Goal: Task Accomplishment & Management: Manage account settings

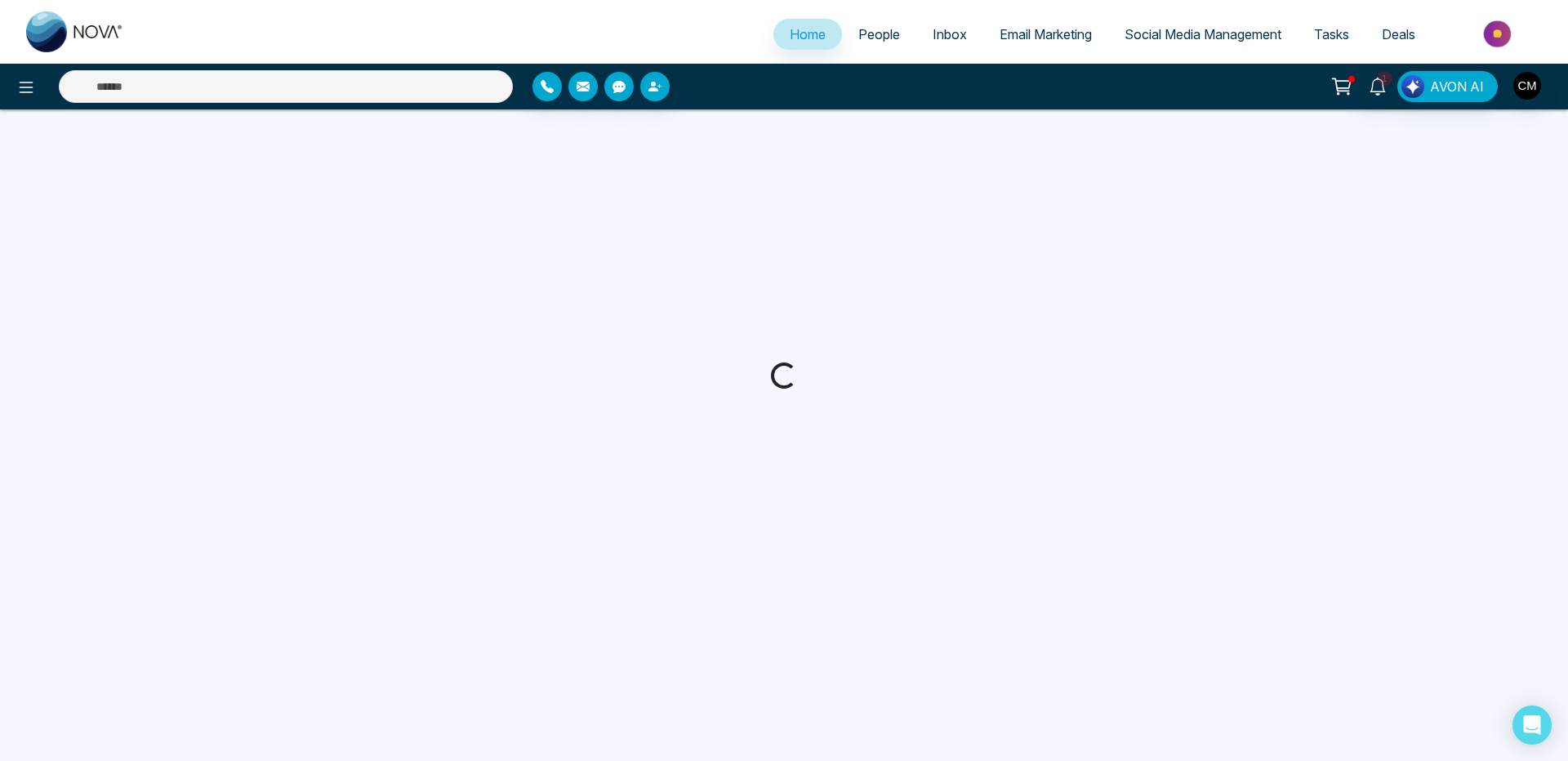
select select "*"
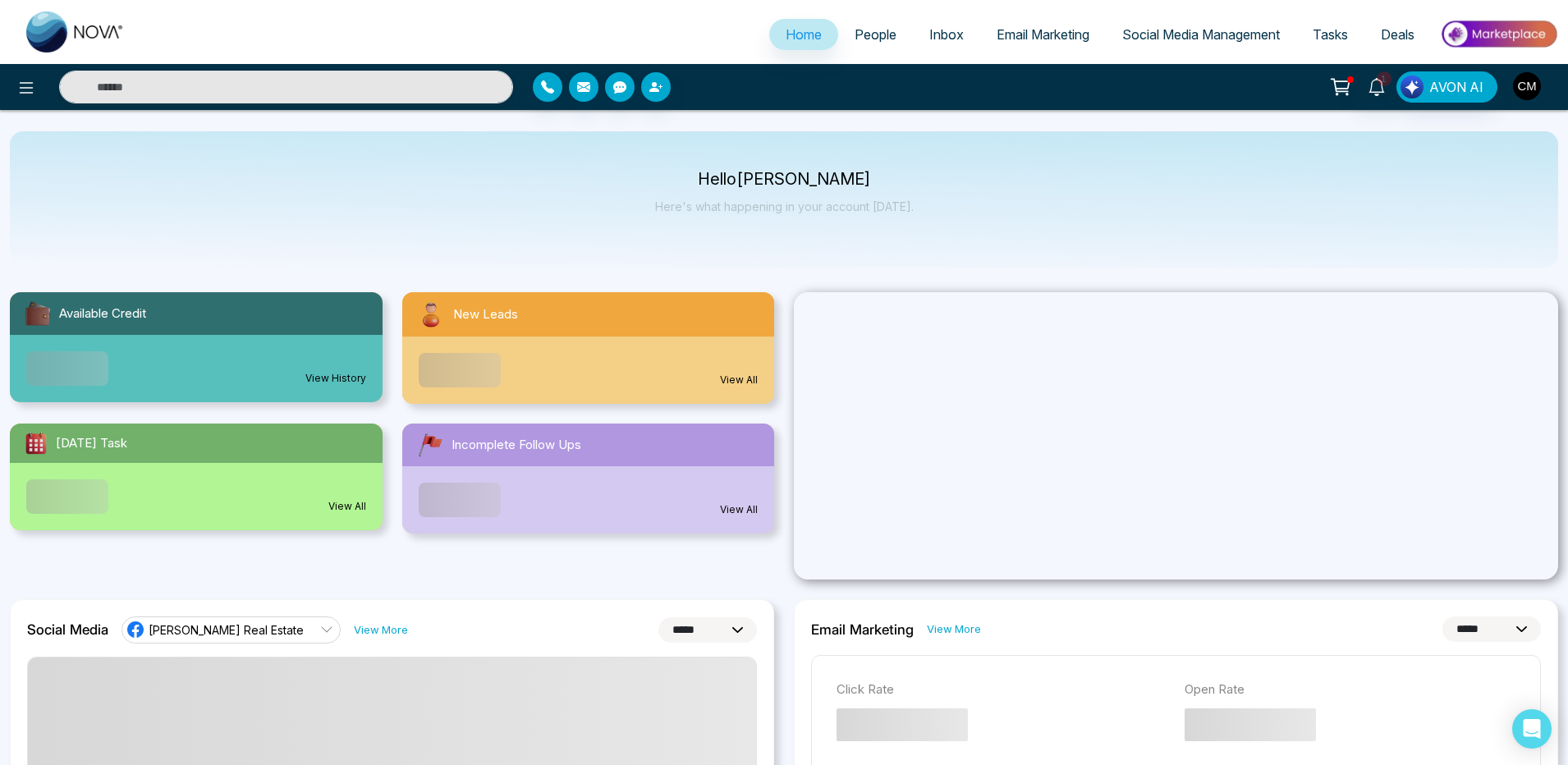
click at [1536, 80] on img "button" at bounding box center [1526, 86] width 28 height 28
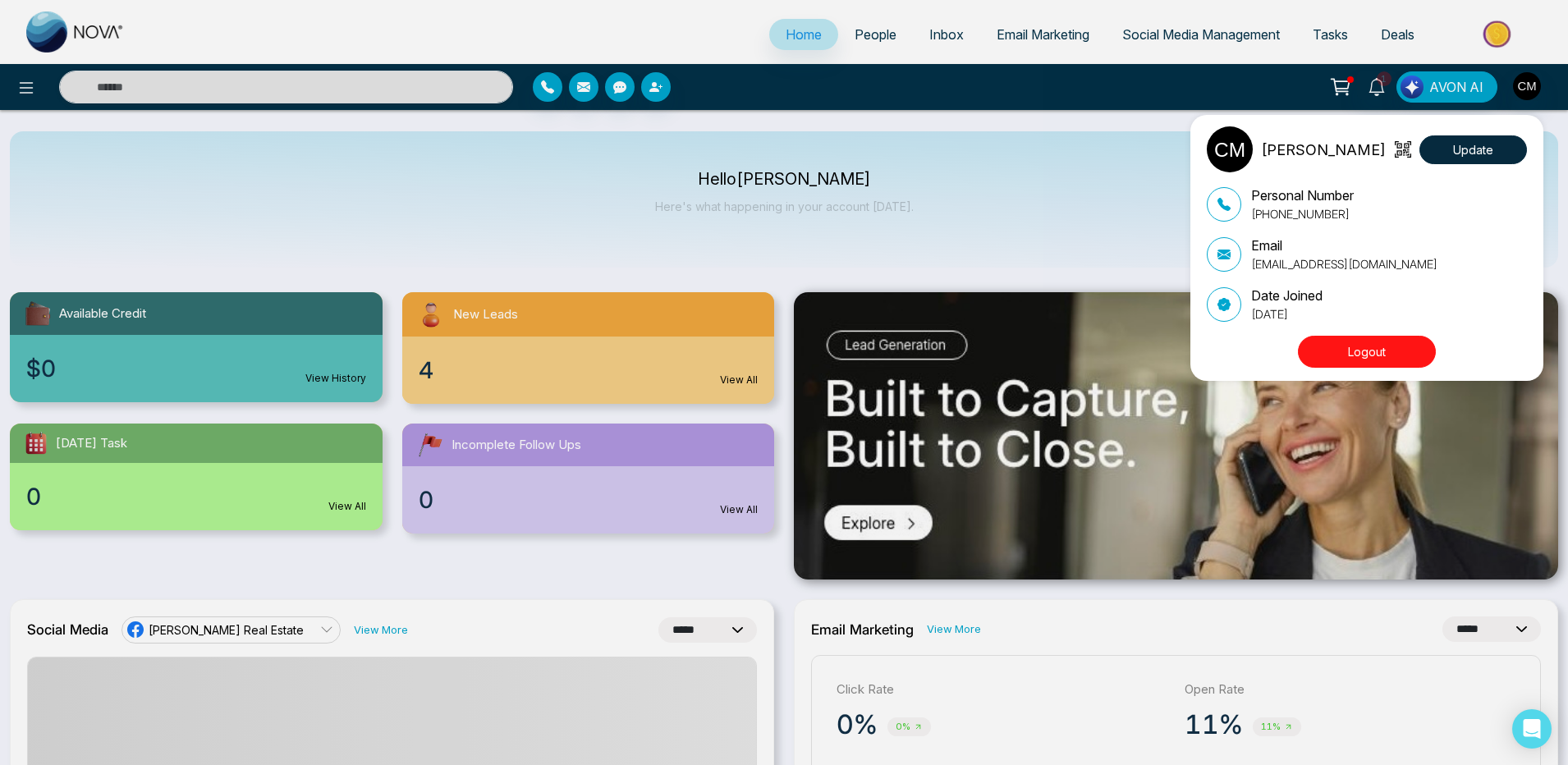
click at [997, 43] on div "[PERSON_NAME] Update Personal Number [PHONE_NUMBER] Email [EMAIL_ADDRESS][DOMAI…" at bounding box center [784, 382] width 1568 height 765
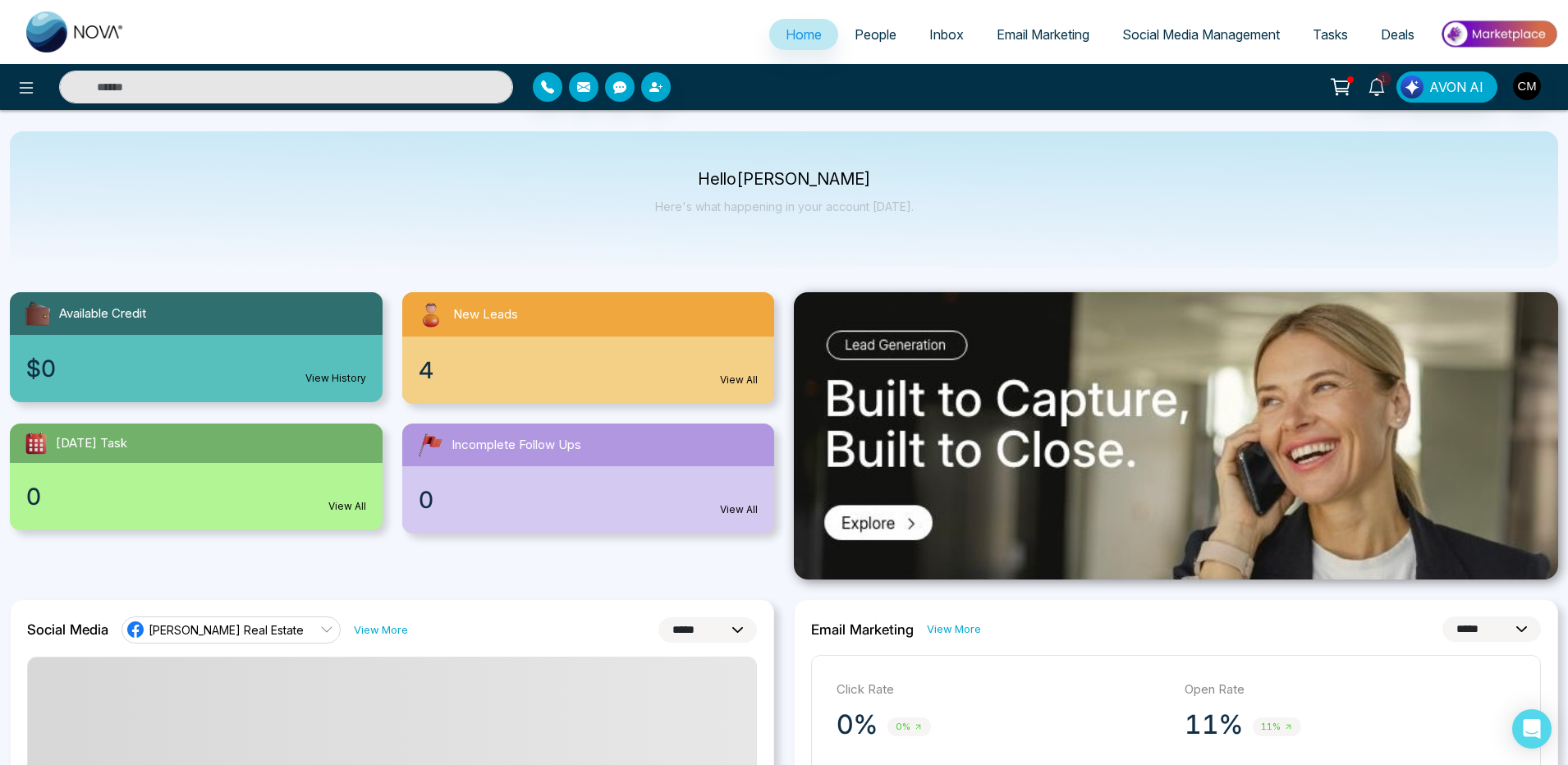
click at [997, 37] on span "Email Marketing" at bounding box center [1042, 35] width 92 height 16
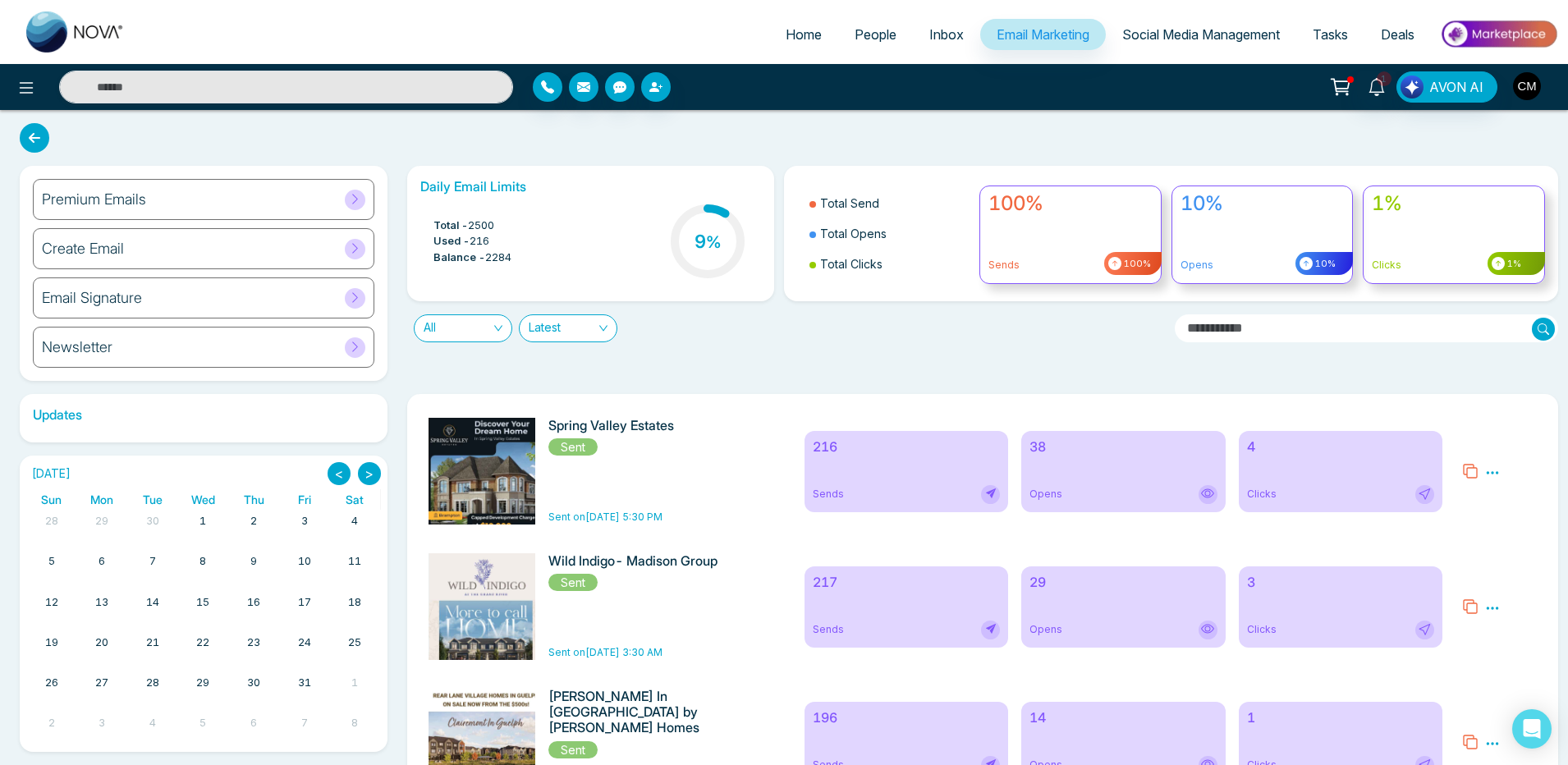
click at [1529, 90] on img "button" at bounding box center [1526, 86] width 28 height 28
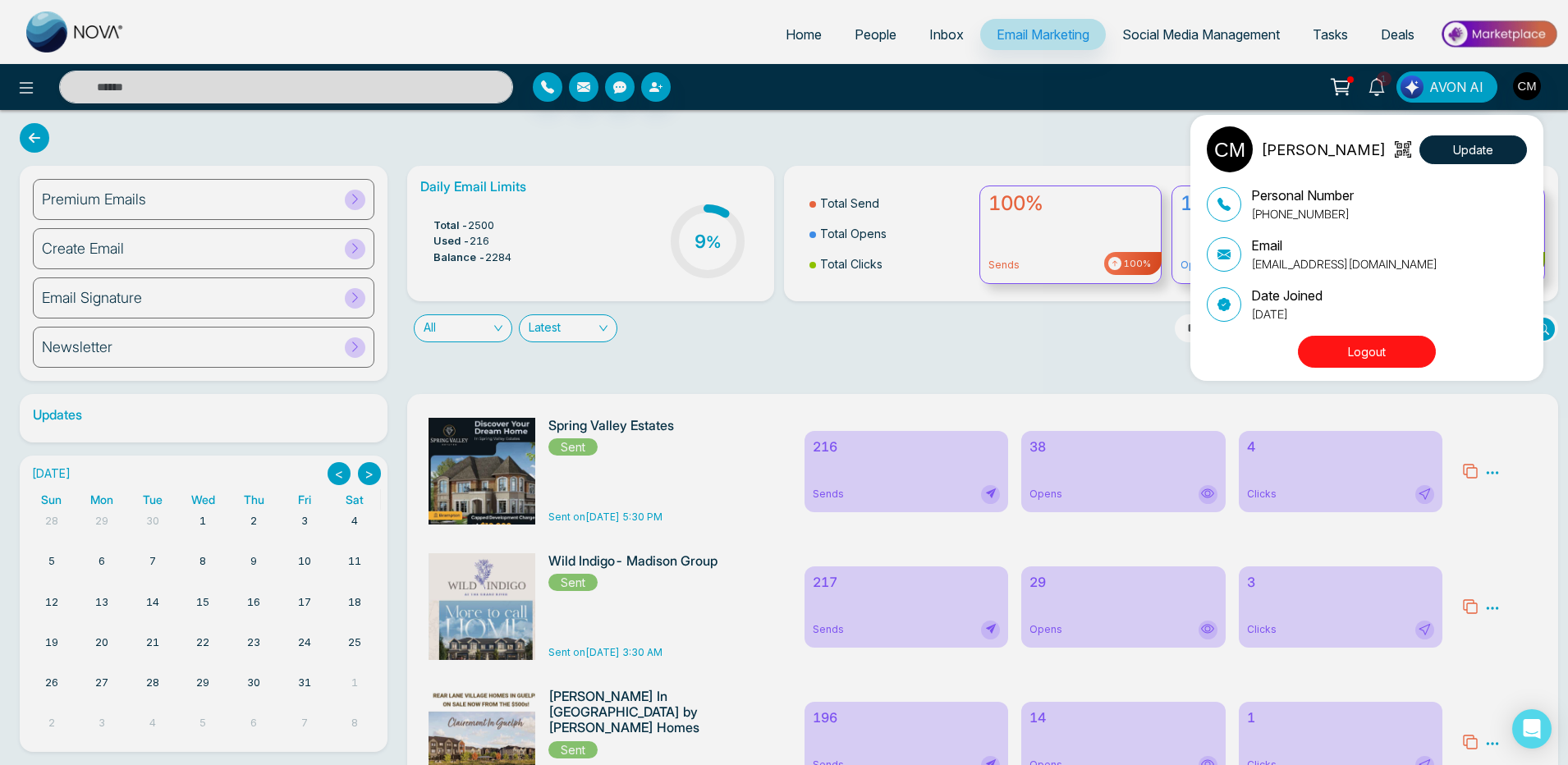
click at [1353, 345] on button "Logout" at bounding box center [1366, 351] width 138 height 32
